Goal: Task Accomplishment & Management: Complete application form

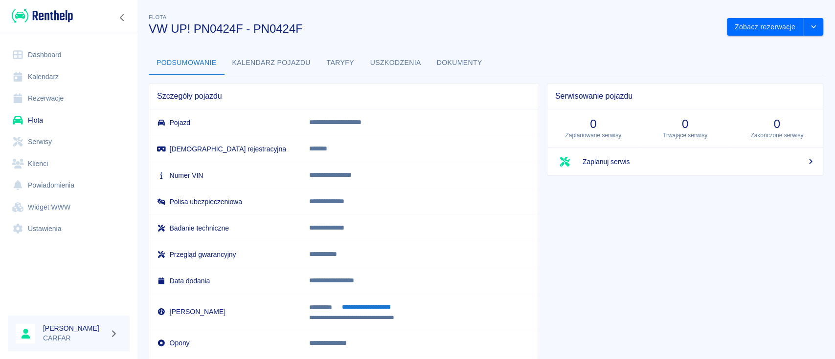
scroll to position [63, 0]
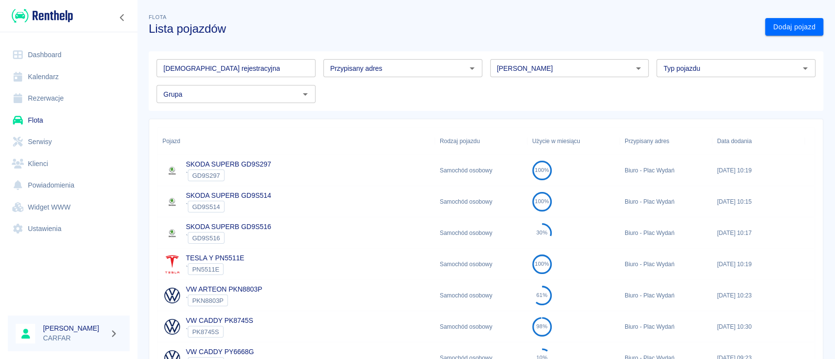
scroll to position [321, 0]
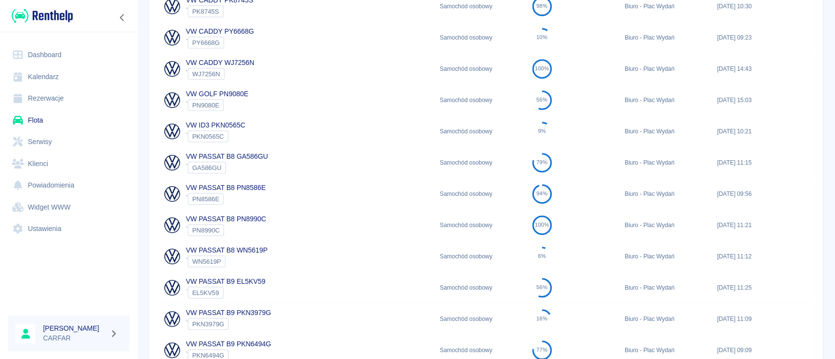
click at [58, 14] on img at bounding box center [42, 16] width 61 height 16
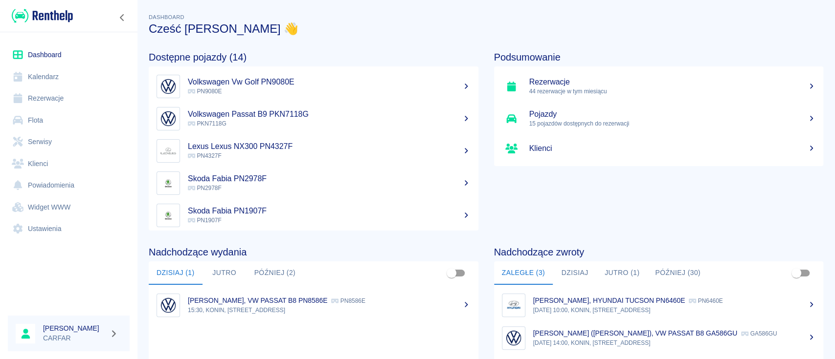
click at [56, 98] on link "Rezerwacje" at bounding box center [69, 99] width 122 height 22
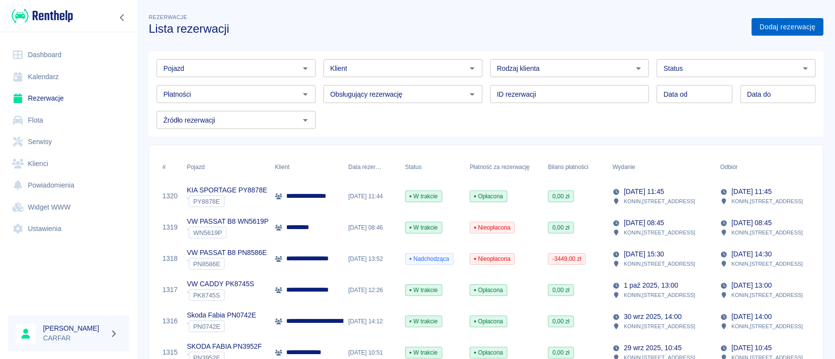
click at [776, 30] on link "Dodaj rezerwację" at bounding box center [787, 27] width 72 height 18
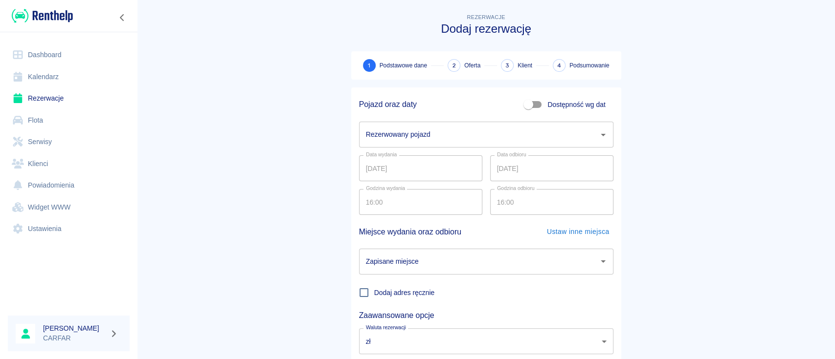
click at [535, 104] on input "Dostępność wg dat" at bounding box center [528, 104] width 56 height 19
checkbox input "true"
click at [555, 137] on input "03.10.2025" at bounding box center [551, 135] width 123 height 26
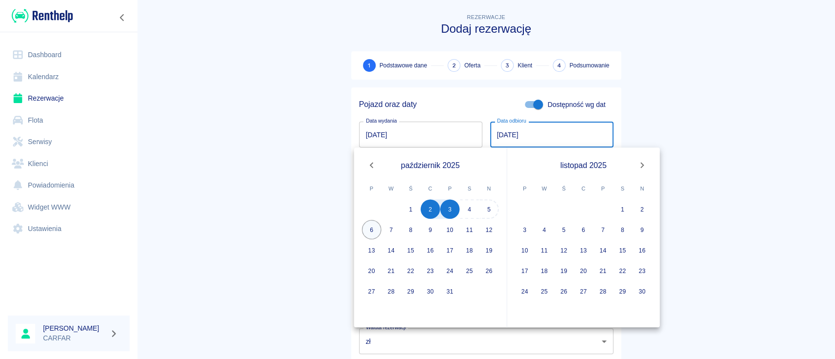
click at [370, 226] on button "6" at bounding box center [372, 230] width 20 height 20
type input "06.10.2025"
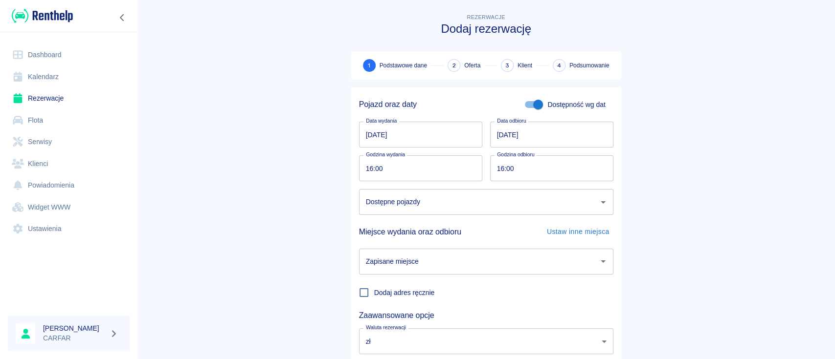
click at [389, 168] on input "16:00" at bounding box center [417, 169] width 116 height 26
type input "15:20"
click at [414, 208] on input "Dostępne pojazdy" at bounding box center [478, 202] width 231 height 17
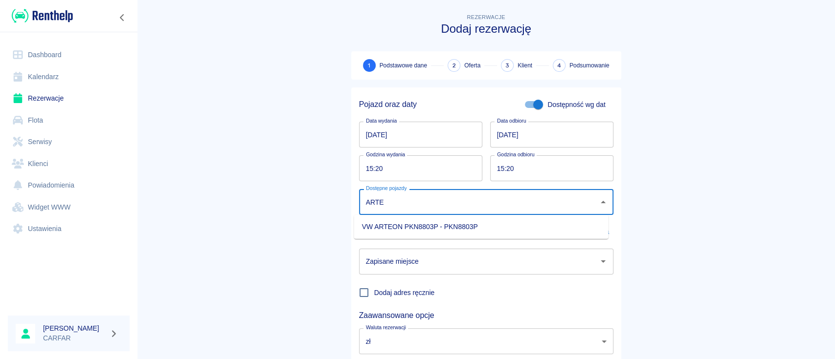
click at [542, 229] on li "VW ARTEON PKN8803P - PKN8803P" at bounding box center [481, 227] width 254 height 16
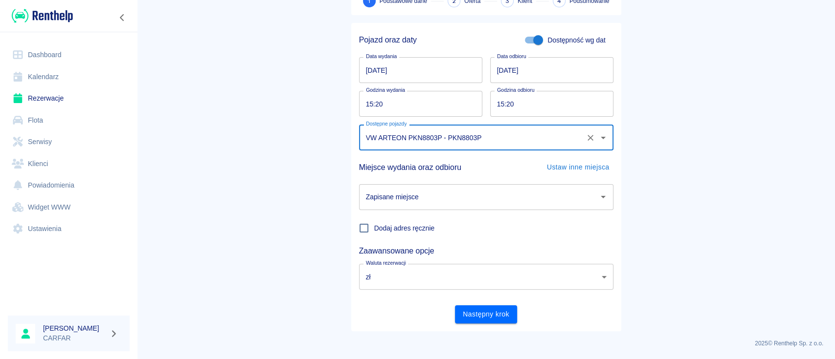
type input "VW ARTEON PKN8803P - PKN8803P"
click at [501, 202] on input "Zapisane miejsce" at bounding box center [478, 197] width 231 height 17
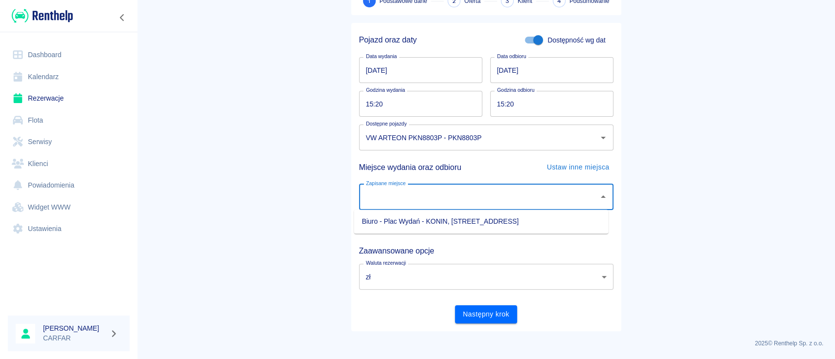
click at [488, 221] on li "Biuro - Plac Wydań - KONIN, Kolejowa 1C" at bounding box center [481, 222] width 254 height 16
type input "Biuro - Plac Wydań - KONIN, Kolejowa 1C"
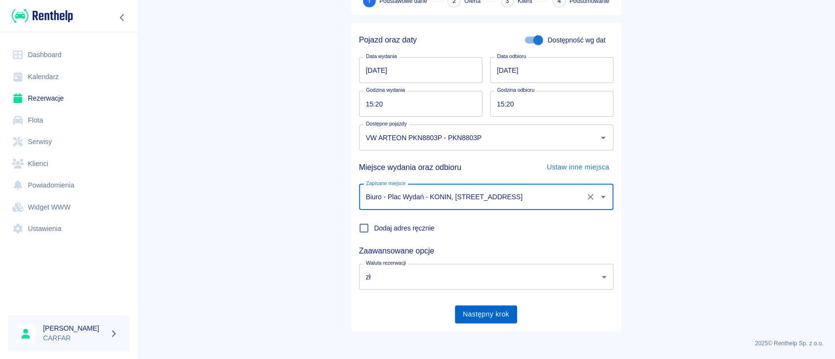
click at [493, 317] on button "Następny krok" at bounding box center [486, 315] width 62 height 18
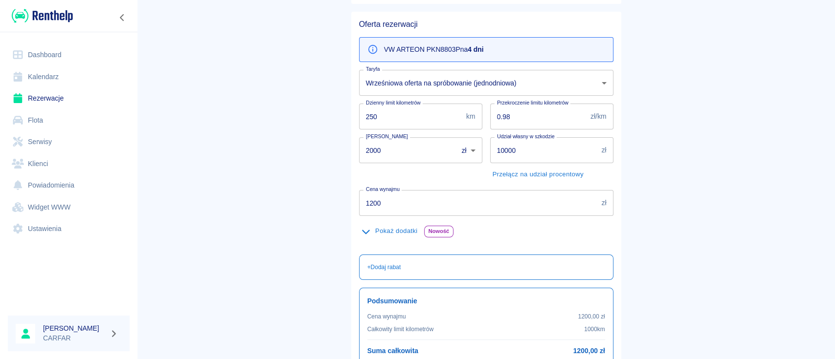
scroll to position [35, 0]
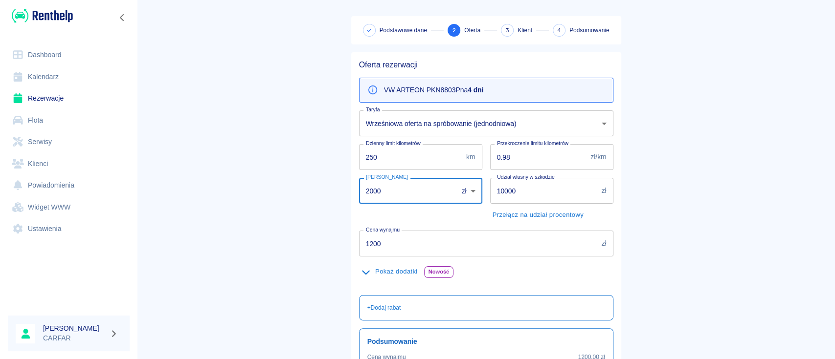
click at [365, 190] on input "2000" at bounding box center [405, 191] width 92 height 26
type input "2500"
click at [741, 151] on main "Rezerwacje Dodaj rezerwację Podstawowe dane 2 Oferta 3 Klient 4 Podsumowanie Of…" at bounding box center [486, 219] width 698 height 485
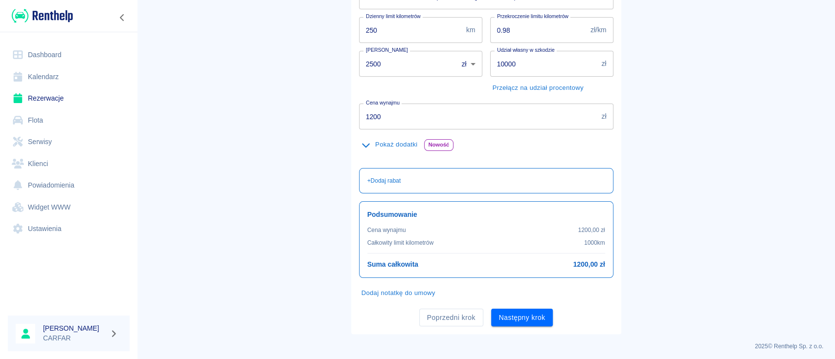
scroll to position [165, 0]
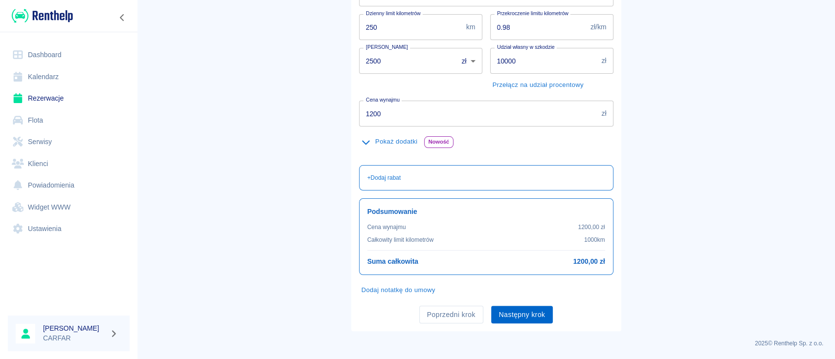
click at [523, 315] on button "Następny krok" at bounding box center [522, 315] width 62 height 18
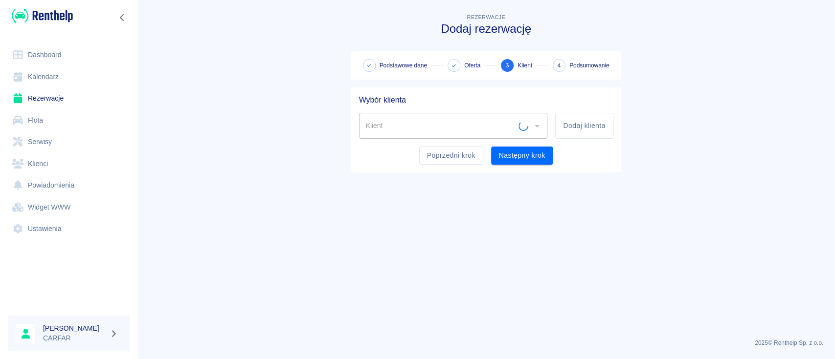
scroll to position [0, 0]
click at [449, 159] on button "Poprzedni krok" at bounding box center [451, 156] width 64 height 18
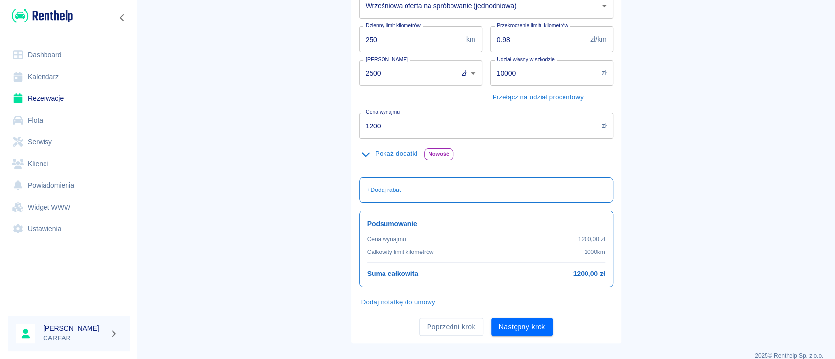
scroll to position [165, 0]
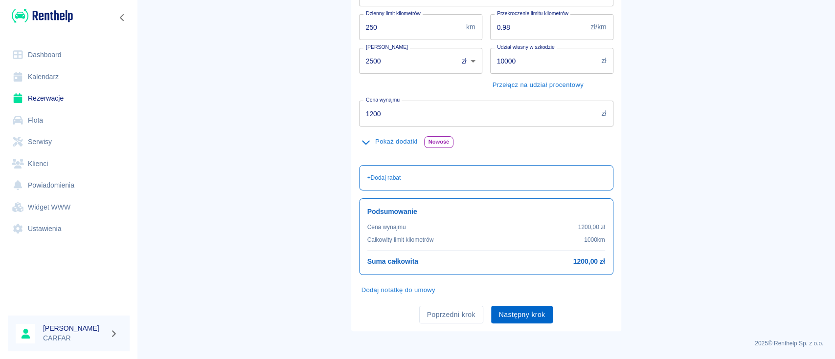
click at [531, 313] on button "Następny krok" at bounding box center [522, 315] width 62 height 18
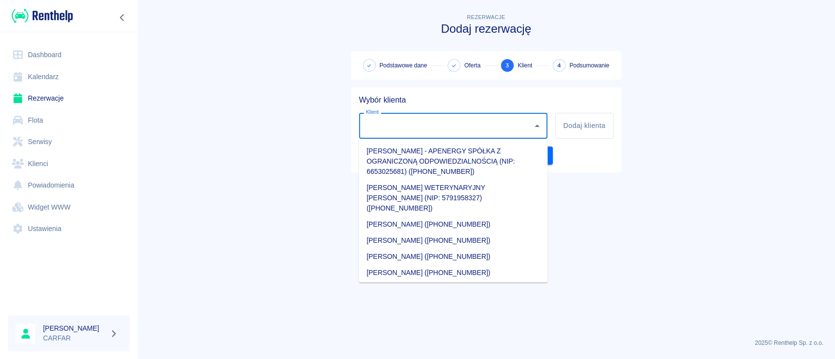
click at [507, 125] on input "Klient" at bounding box center [445, 125] width 165 height 17
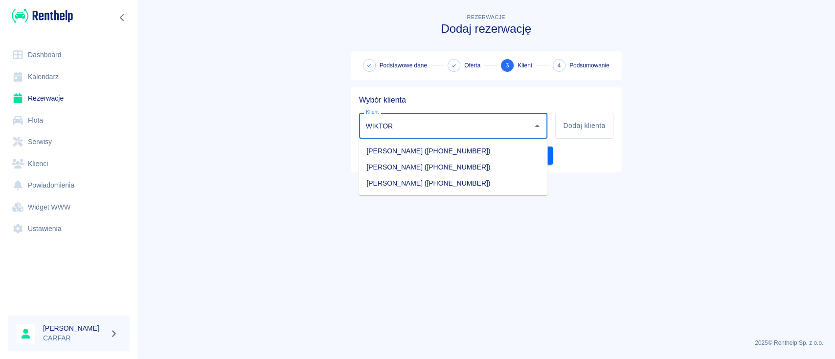
click at [460, 168] on li "WIKTOR BALCERZAK (+48570308563)" at bounding box center [453, 167] width 189 height 16
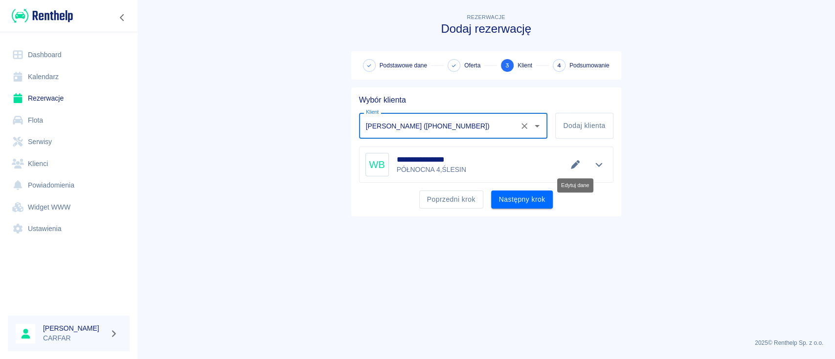
type input "WIKTOR BALCERZAK (+48570308563)"
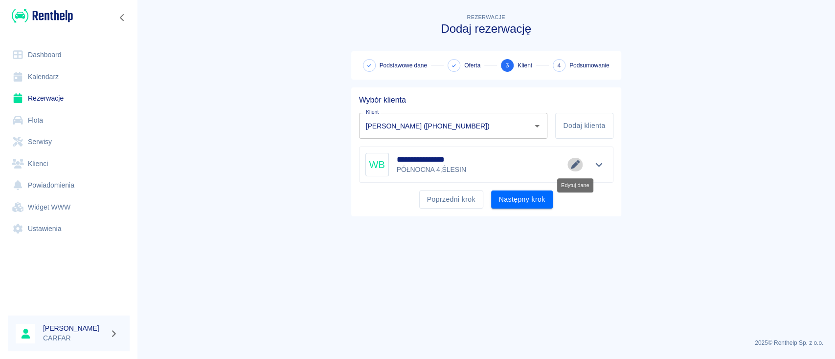
click at [575, 164] on icon "Edytuj dane" at bounding box center [575, 164] width 9 height 9
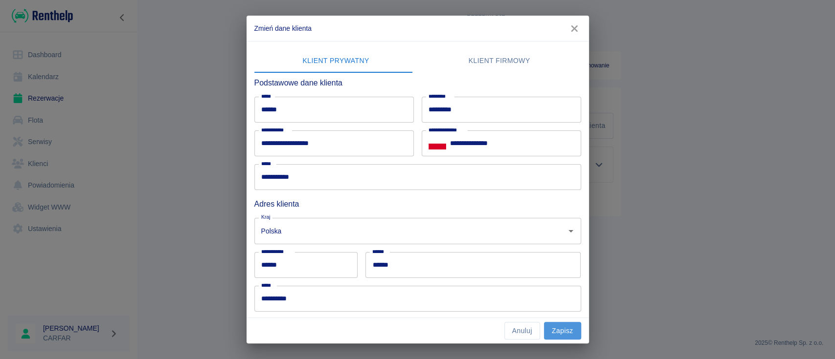
click at [559, 331] on button "Zapisz" at bounding box center [562, 331] width 37 height 18
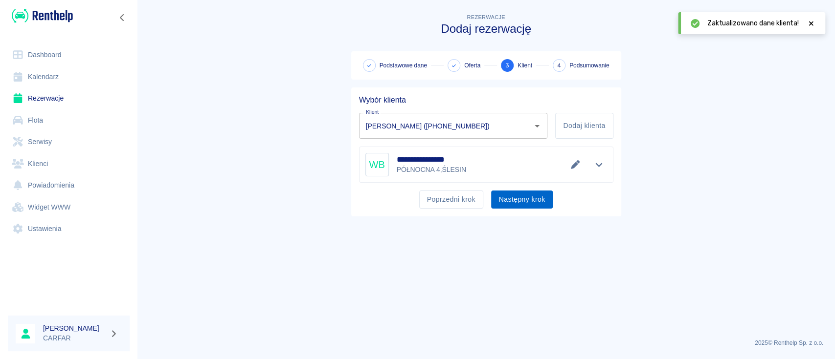
click at [528, 203] on button "Następny krok" at bounding box center [522, 200] width 62 height 18
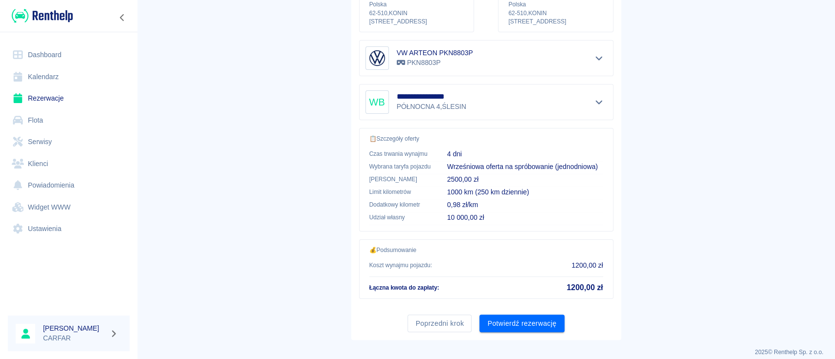
scroll to position [167, 0]
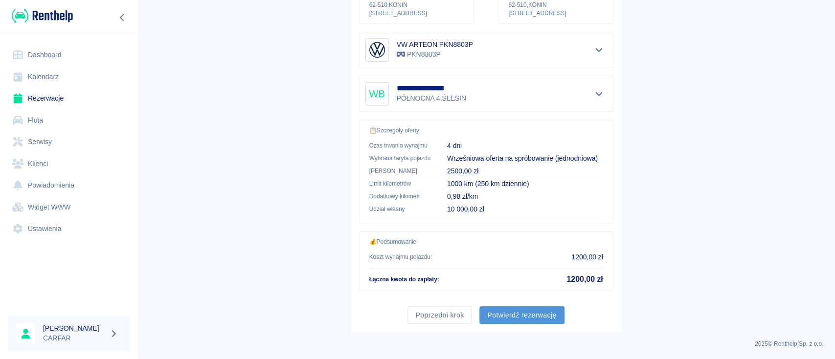
click at [539, 316] on button "Potwierdź rezerwację" at bounding box center [521, 316] width 85 height 18
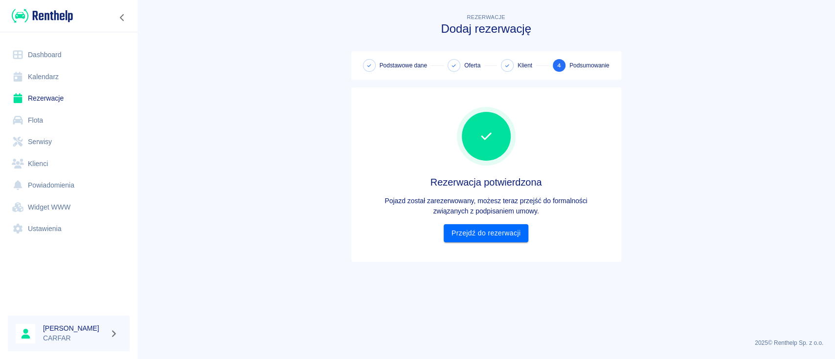
scroll to position [0, 0]
click at [504, 239] on link "Przejdź do rezerwacji" at bounding box center [486, 234] width 85 height 18
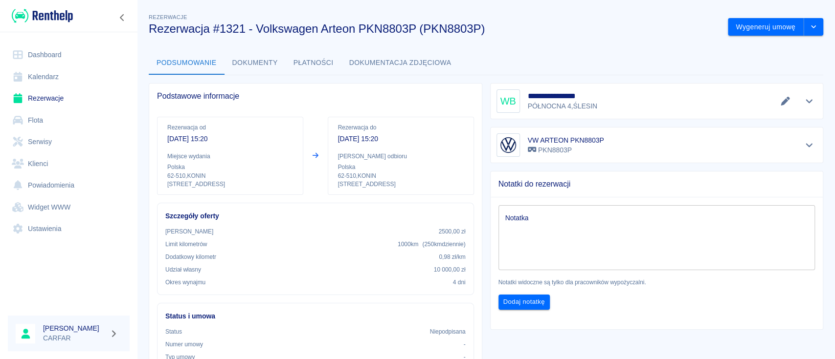
click at [710, 209] on div "x Notatka" at bounding box center [656, 237] width 317 height 65
drag, startPoint x: 65, startPoint y: 15, endPoint x: 65, endPoint y: 5, distance: 9.8
click at [65, 15] on img at bounding box center [42, 16] width 61 height 16
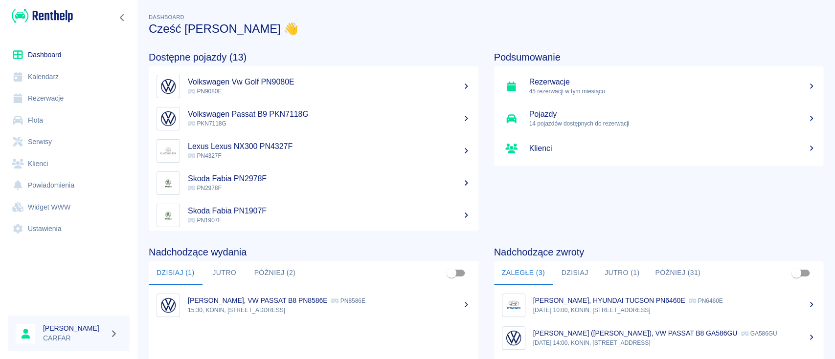
click at [45, 26] on div at bounding box center [68, 16] width 137 height 32
click at [49, 22] on img at bounding box center [42, 16] width 61 height 16
